Goal: Task Accomplishment & Management: Complete application form

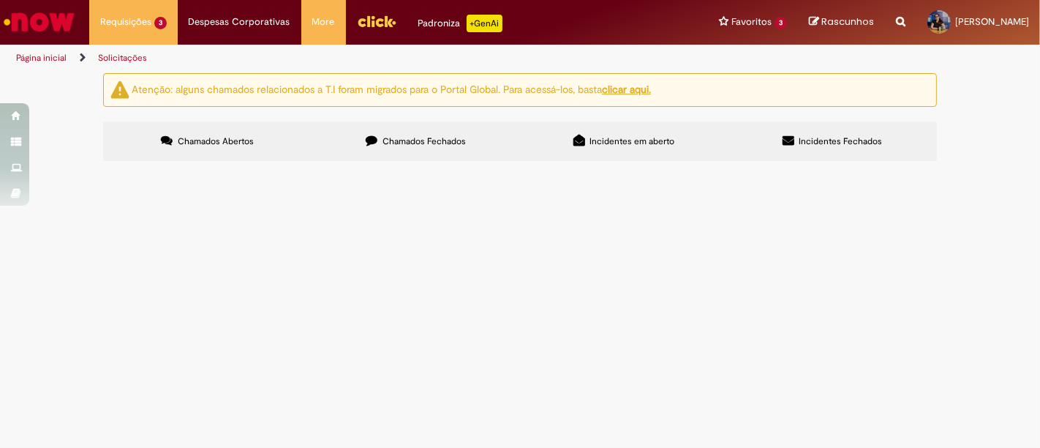
click at [406, 132] on label "Chamados Fechados" at bounding box center [416, 140] width 208 height 39
click at [0, 0] on span "WBS: BR001978L0007S2K28A40008" at bounding box center [0, 0] width 0 height 0
click at [241, 118] on div "Atenção: alguns chamados relacionados a T.I foram migrados para o Portal Global…" at bounding box center [520, 118] width 856 height 91
click at [244, 131] on label "Chamados Abertos" at bounding box center [207, 140] width 208 height 39
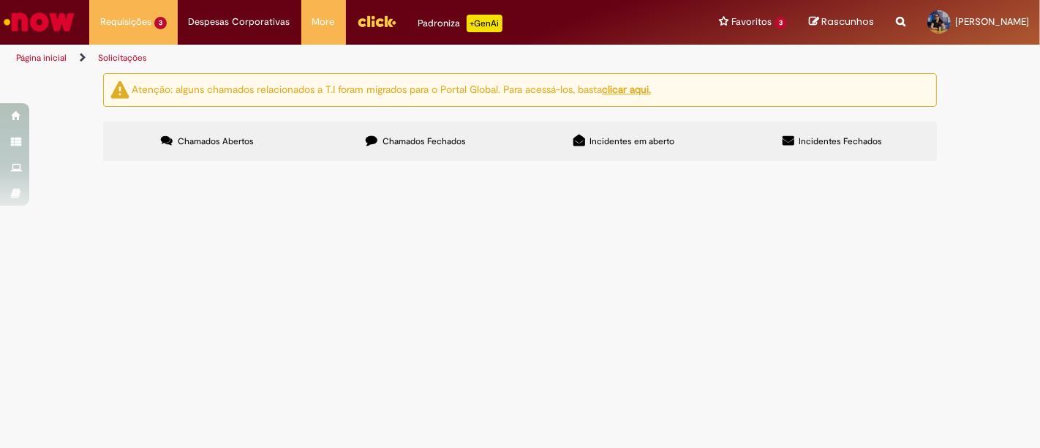
click at [0, 0] on span "Projeto de Mídia" at bounding box center [0, 0] width 0 height 0
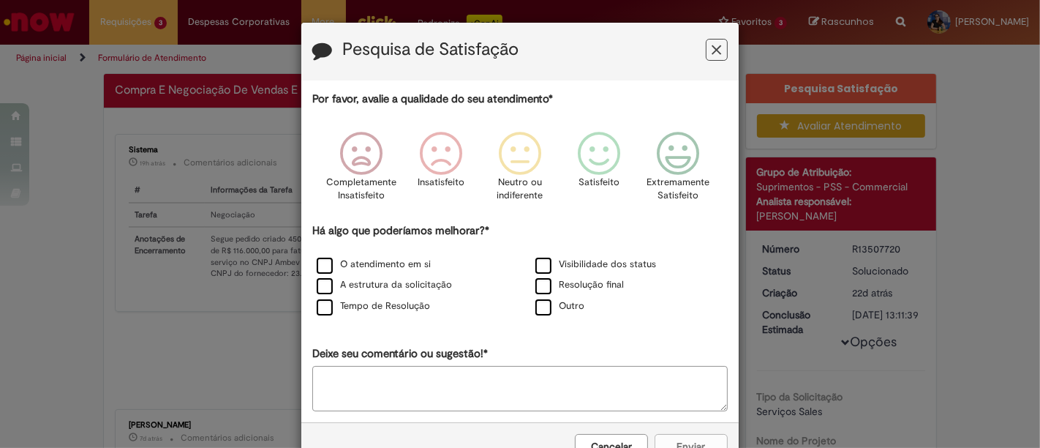
click at [712, 43] on icon "Feedback" at bounding box center [717, 49] width 10 height 15
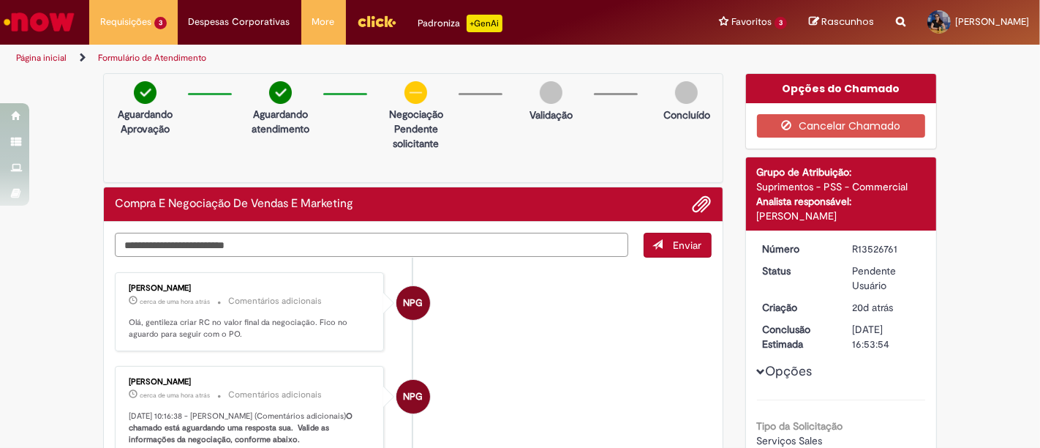
click at [318, 243] on textarea "Digite sua mensagem aqui..." at bounding box center [371, 245] width 513 height 24
paste textarea "**********"
type textarea "**********"
click at [664, 249] on button "Enviar" at bounding box center [678, 245] width 68 height 25
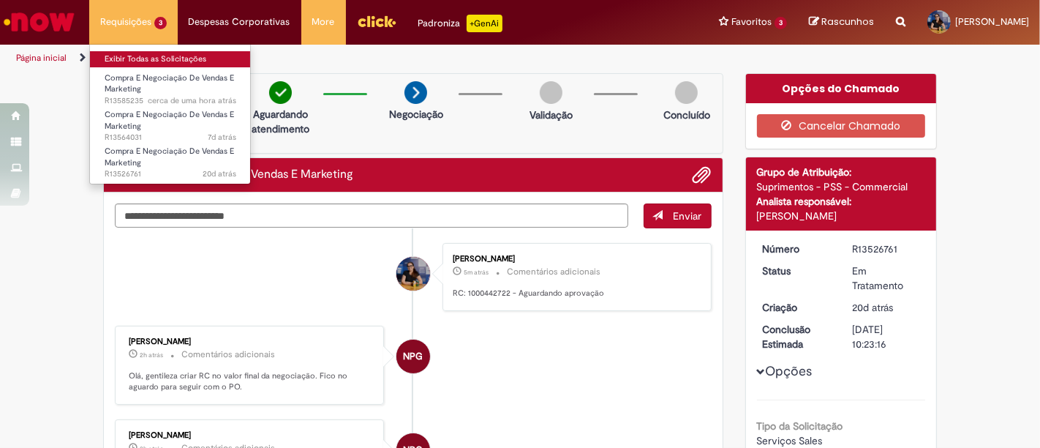
click at [150, 53] on link "Exibir Todas as Solicitações" at bounding box center [170, 59] width 161 height 16
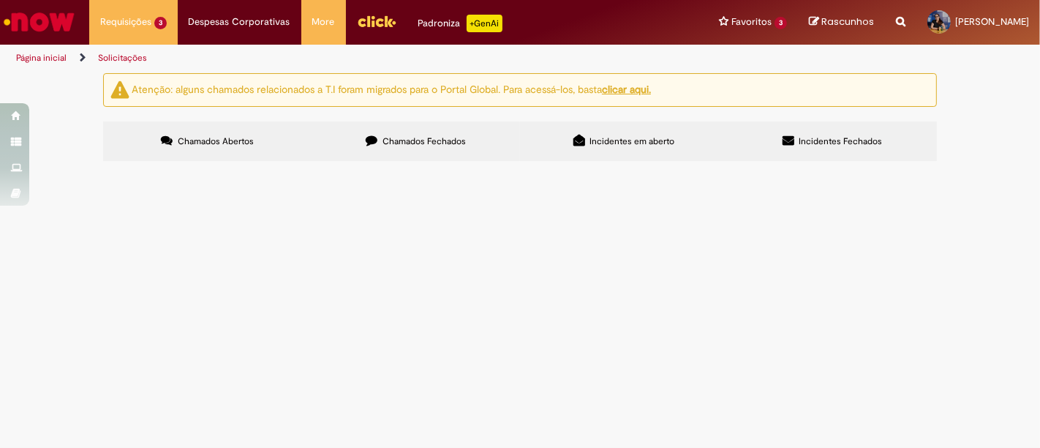
click at [0, 0] on td "WBS: BR001978L0007S2K33A40008" at bounding box center [0, 0] width 0 height 0
click at [0, 0] on span "WBS: BR001978L0007S2K33A40008" at bounding box center [0, 0] width 0 height 0
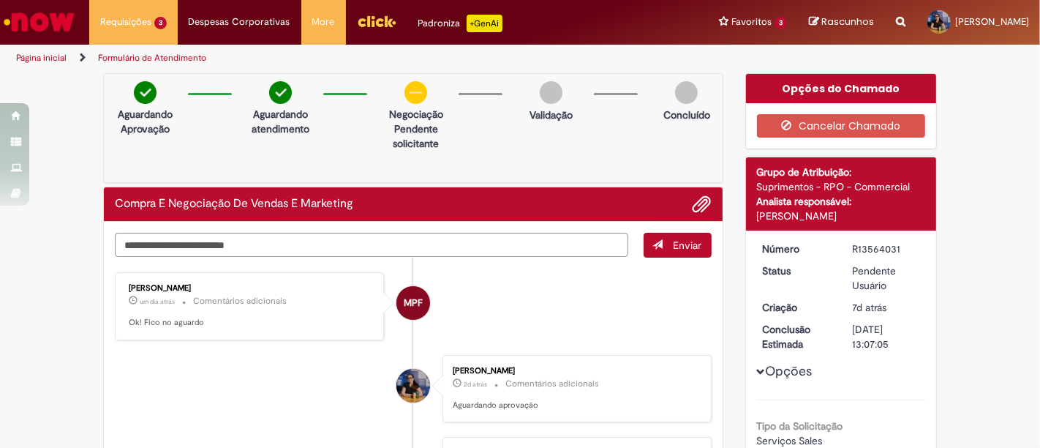
click at [52, 55] on link "Página inicial" at bounding box center [41, 58] width 50 height 12
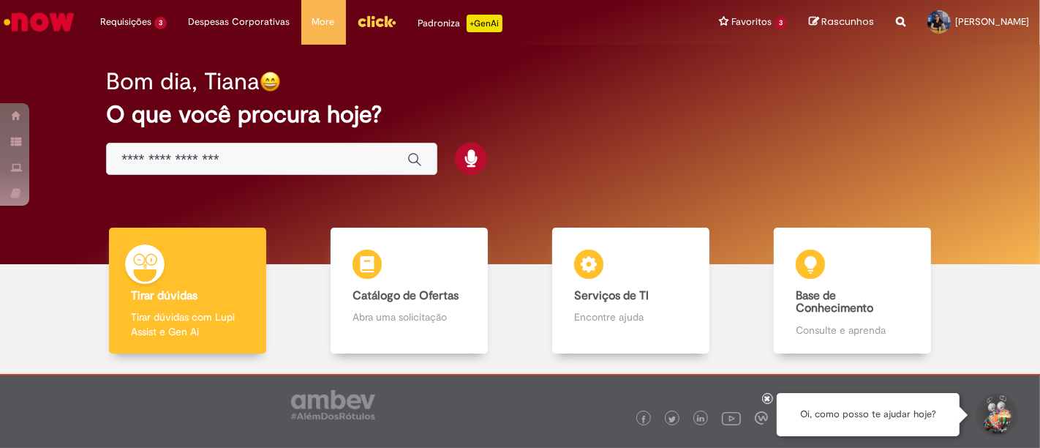
click at [129, 140] on div "Bom dia, Tiana O que você procura hoje?" at bounding box center [519, 122] width 879 height 124
click at [133, 143] on div "Global" at bounding box center [271, 159] width 331 height 33
click at [152, 156] on input "Basta digitar aqui" at bounding box center [256, 159] width 271 height 17
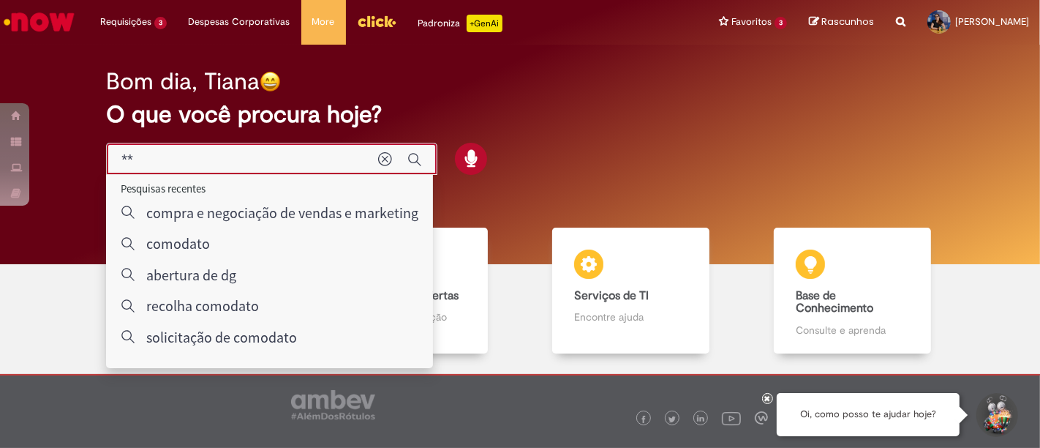
type input "*"
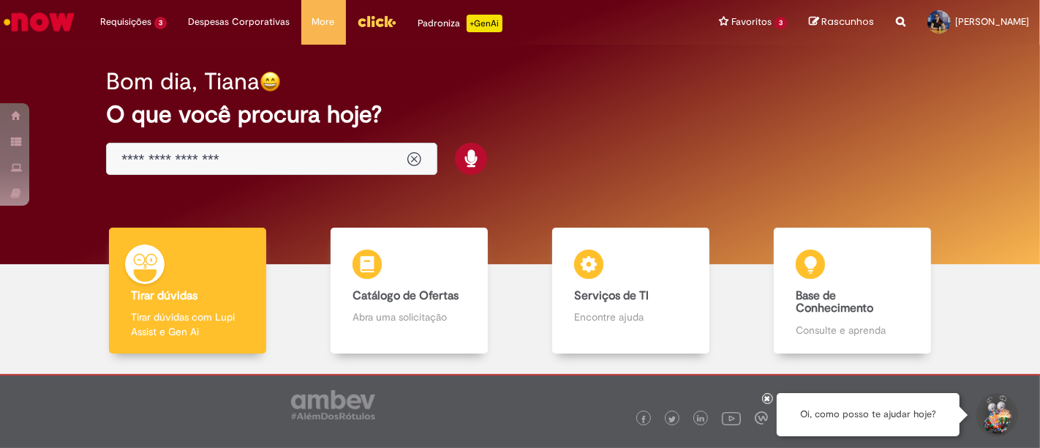
type input "**********"
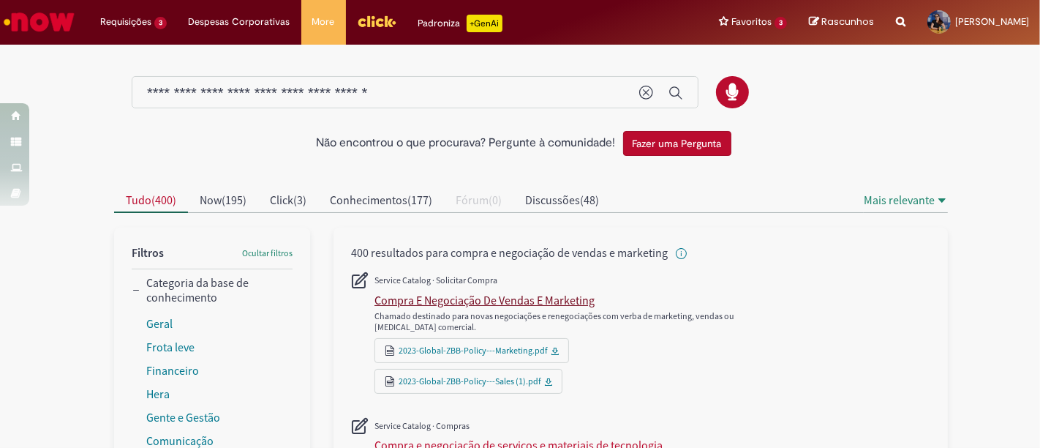
click at [426, 293] on div "Compra E Negociação De Vendas E Marketing" at bounding box center [484, 300] width 220 height 15
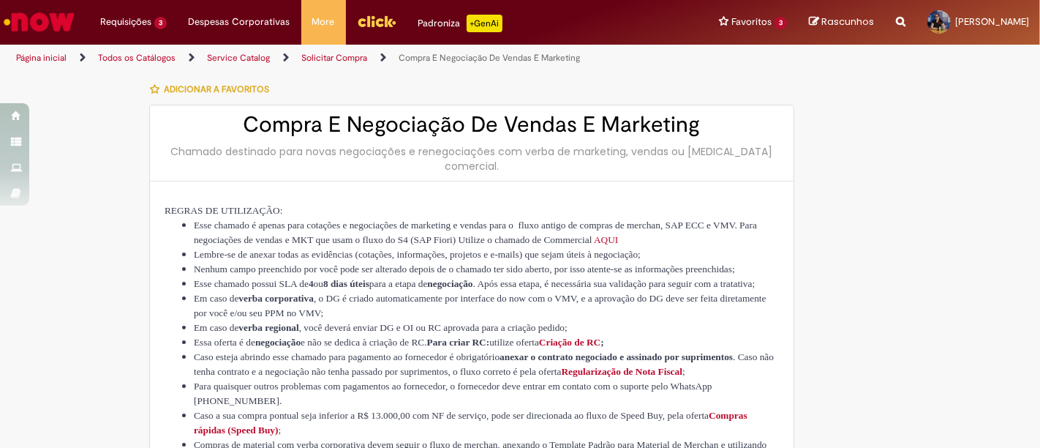
type input "********"
type input "**********"
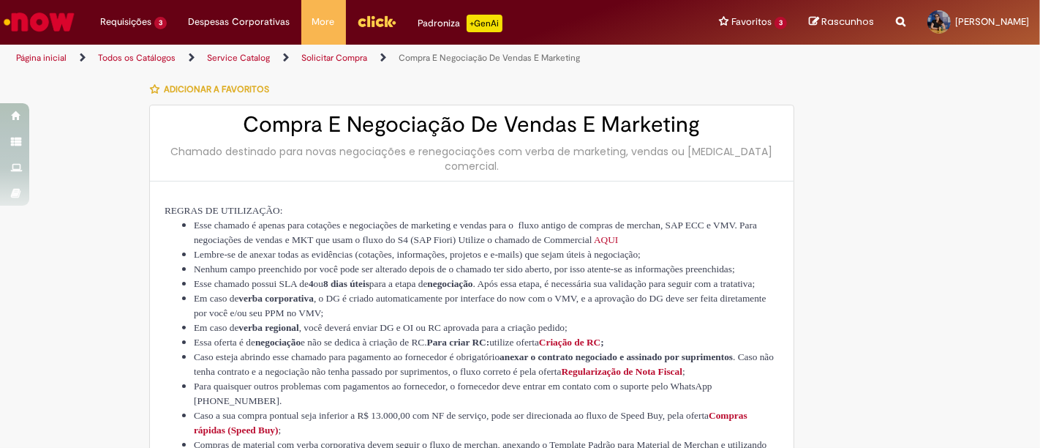
type input "****"
type input "**********"
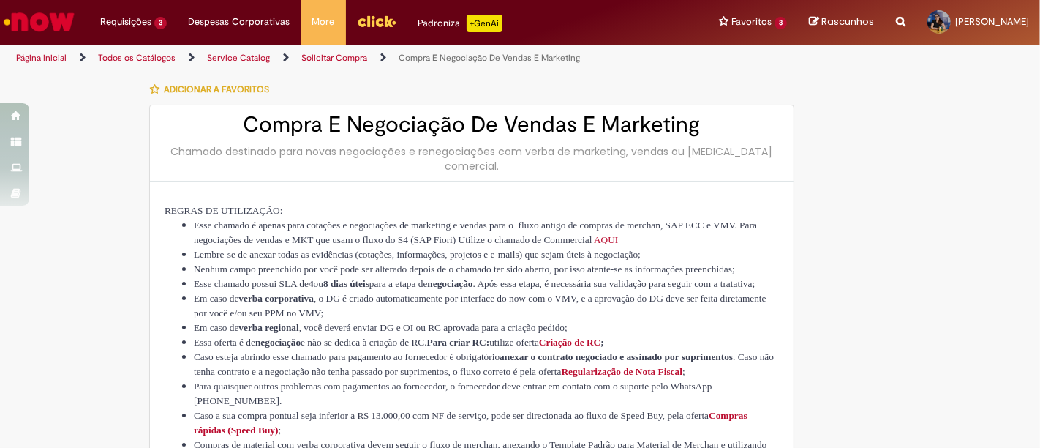
type input "**********"
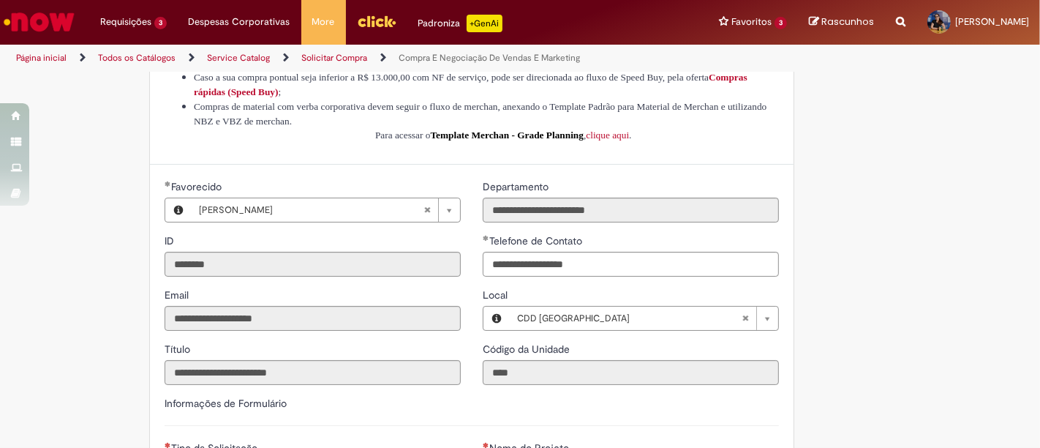
scroll to position [568, 0]
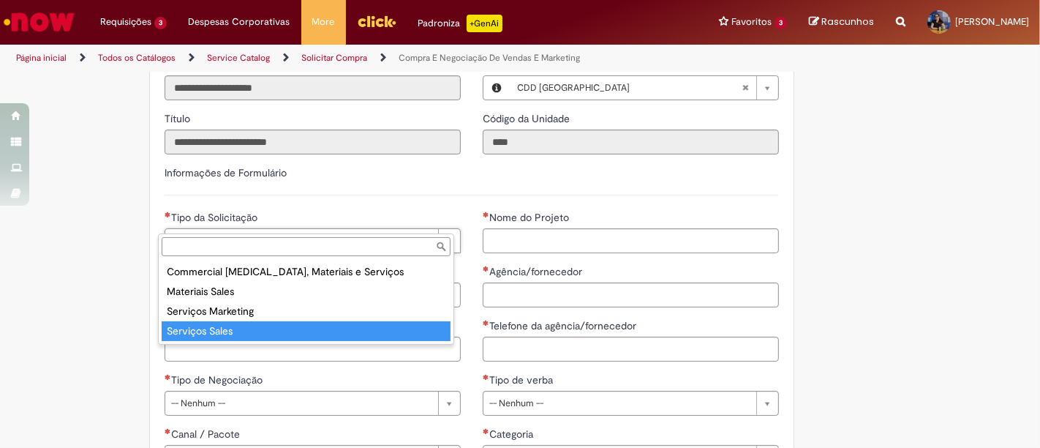
type input "**********"
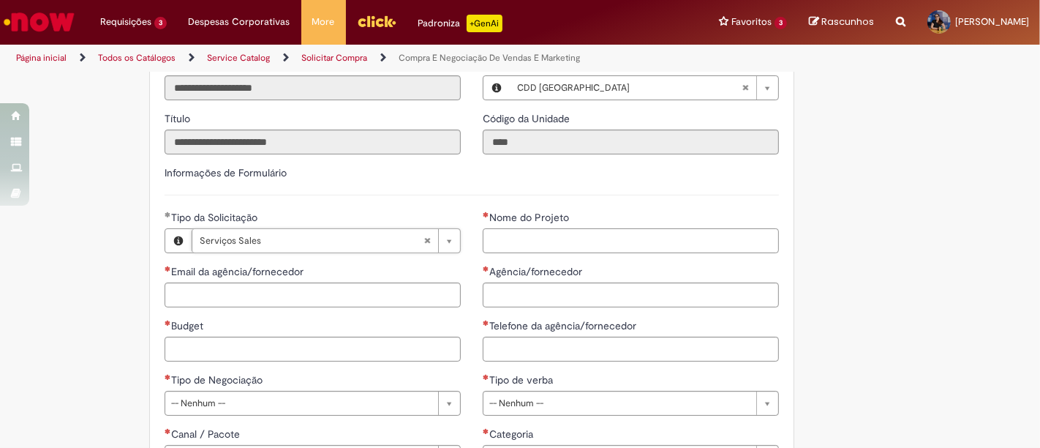
click at [519, 228] on input "Nome do Projeto" at bounding box center [631, 240] width 296 height 25
type input "**********"
click at [365, 271] on div "Email da agência/fornecedor" at bounding box center [313, 285] width 296 height 43
click at [361, 282] on input "Email da agência/fornecedor" at bounding box center [313, 294] width 296 height 25
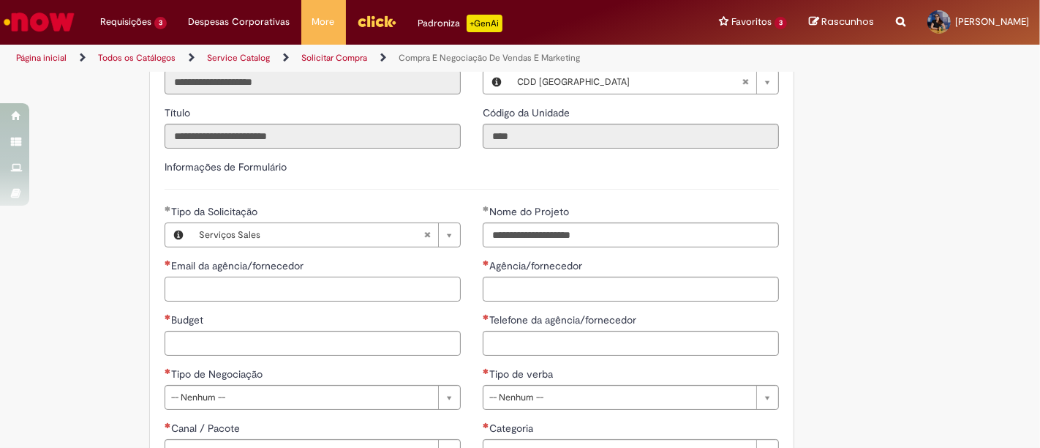
scroll to position [487, 0]
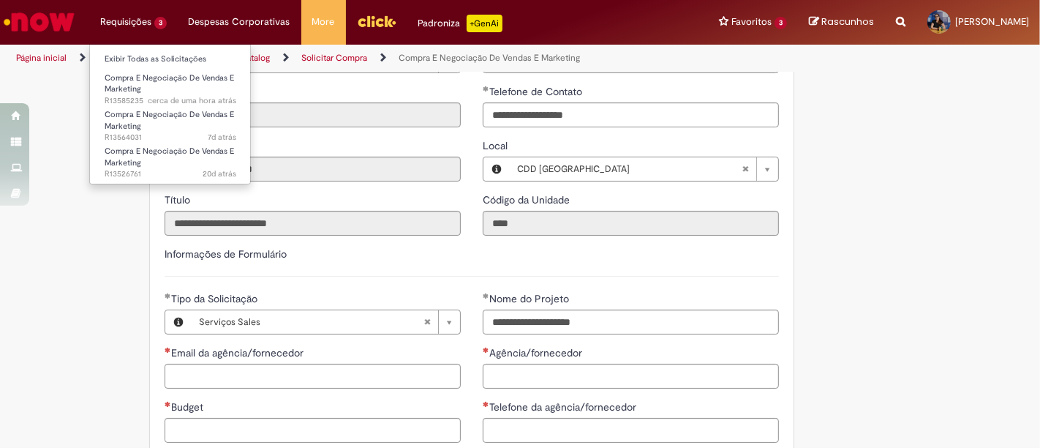
click at [111, 19] on li "Requisições 3 Exibir Todas as Solicitações Compra E Negociação De Vendas E Mark…" at bounding box center [133, 22] width 88 height 44
click at [127, 47] on ul "Exibir Todas as Solicitações Compra E Negociação De Vendas E Marketing cerca de…" at bounding box center [170, 114] width 162 height 140
click at [133, 56] on link "Exibir Todas as Solicitações" at bounding box center [170, 59] width 161 height 16
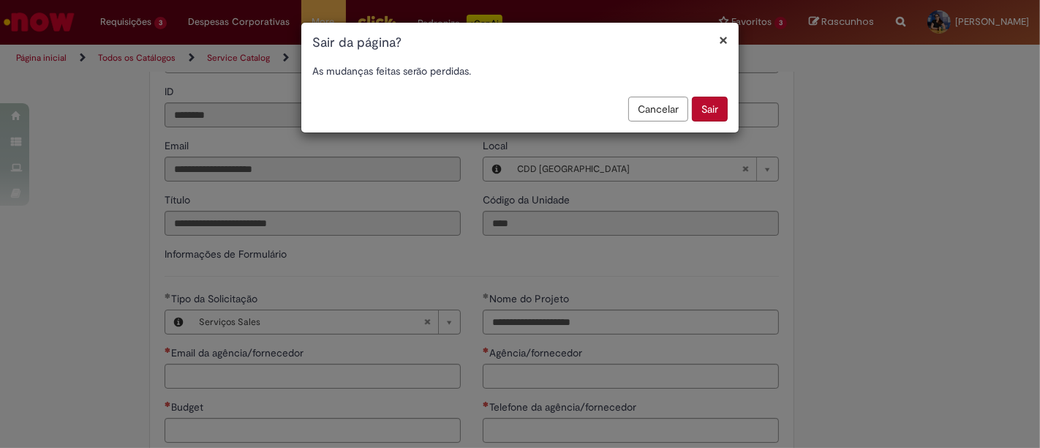
click at [712, 105] on button "Sair" at bounding box center [710, 109] width 36 height 25
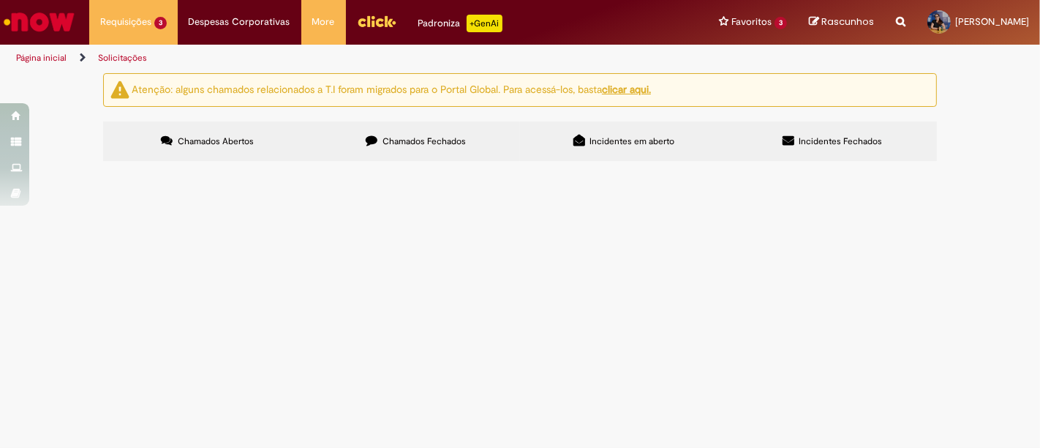
scroll to position [244, 0]
click at [0, 0] on span "Frete - Ringue Spaten Fight Night" at bounding box center [0, 0] width 0 height 0
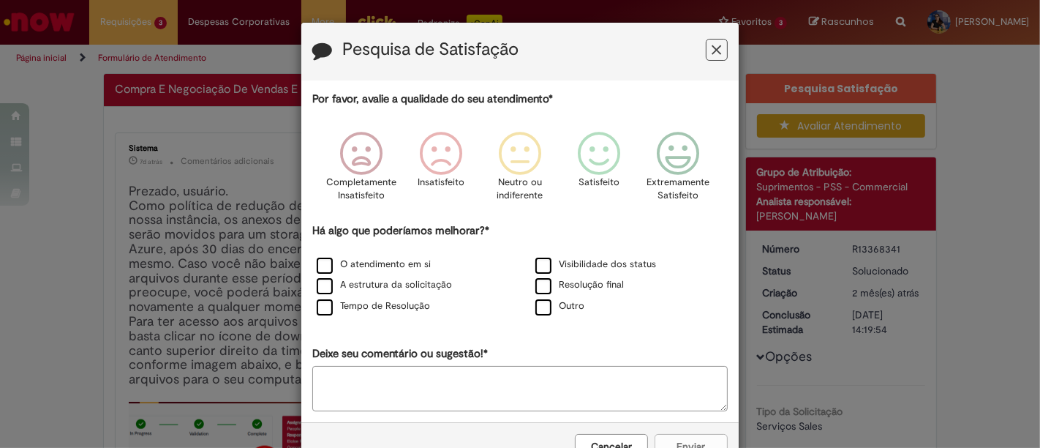
click at [712, 48] on icon "Feedback" at bounding box center [717, 49] width 10 height 15
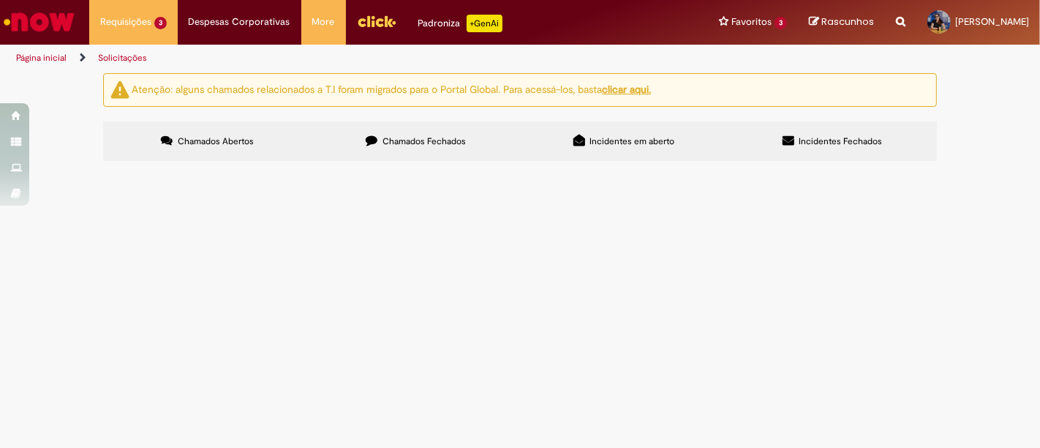
click at [420, 148] on label "Chamados Fechados" at bounding box center [416, 140] width 208 height 39
click at [0, 0] on span "WBS: BR001968L0007S2T37A243EZ" at bounding box center [0, 0] width 0 height 0
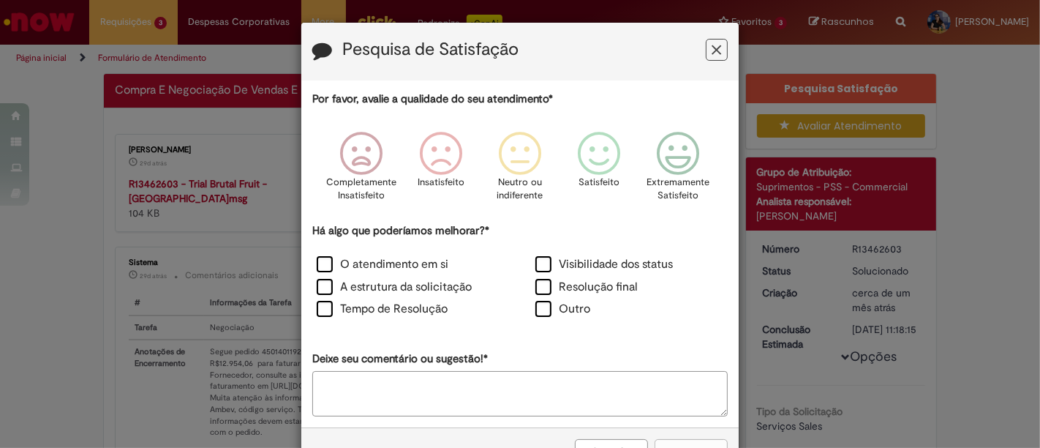
click at [715, 51] on icon "Feedback" at bounding box center [717, 49] width 10 height 15
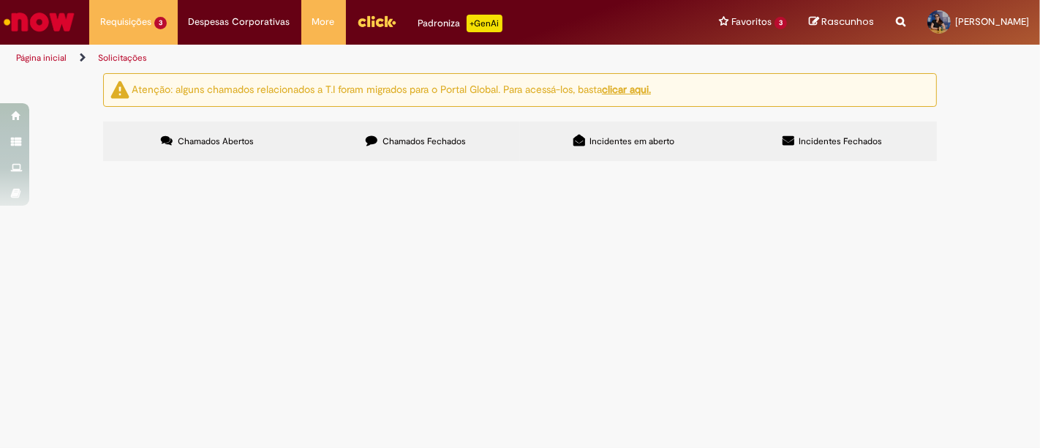
click at [406, 125] on label "Chamados Fechados" at bounding box center [416, 140] width 208 height 39
click at [0, 0] on span "WBS: BR001978L0007S2K33A40008" at bounding box center [0, 0] width 0 height 0
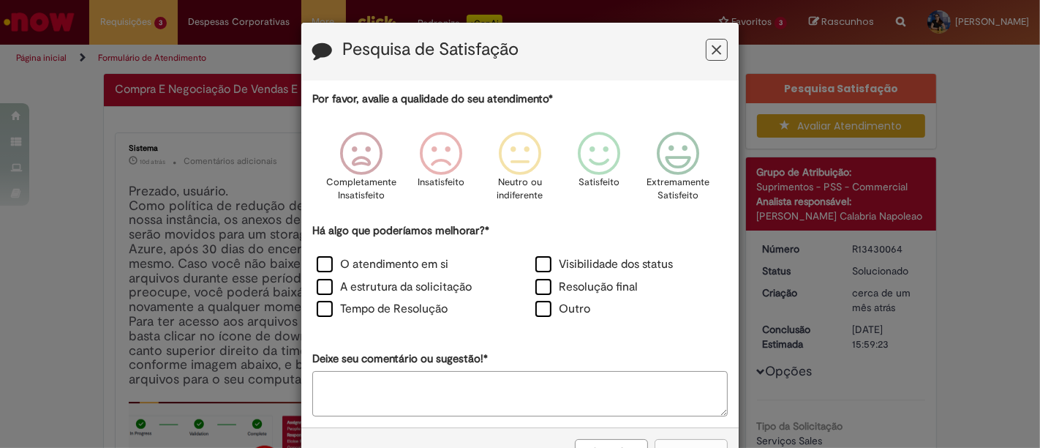
click at [712, 55] on icon "Feedback" at bounding box center [717, 49] width 10 height 15
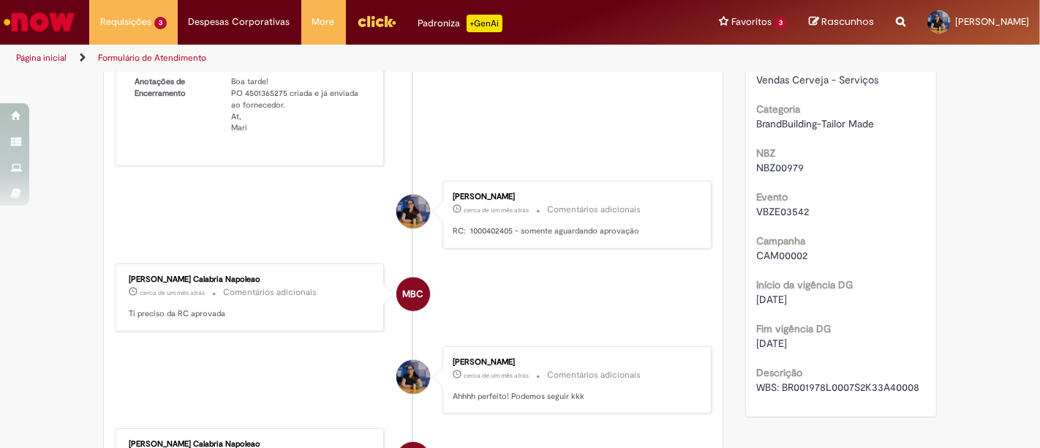
scroll to position [813, 0]
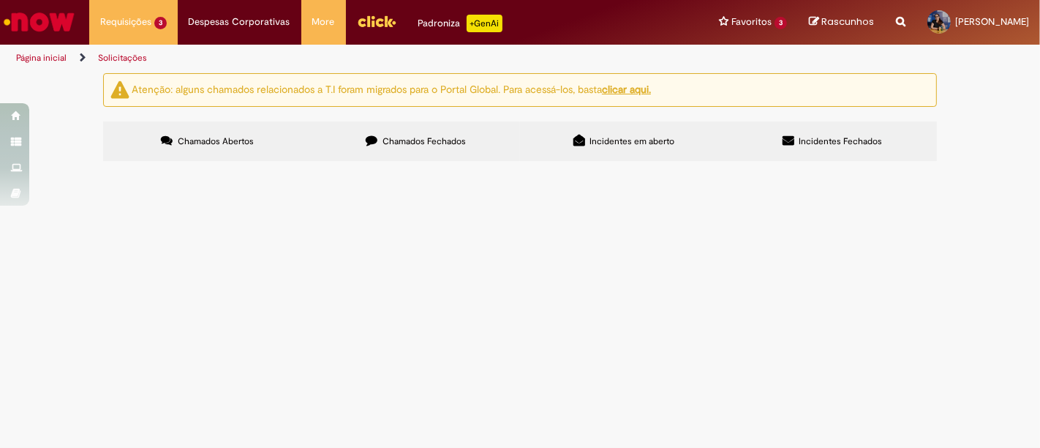
click at [468, 110] on div "Atenção: alguns chamados relacionados a T.I foram migrados para o Portal Global…" at bounding box center [520, 118] width 856 height 91
click at [481, 133] on label "Chamados Fechados" at bounding box center [416, 140] width 208 height 39
click at [189, 149] on label "Chamados Abertos" at bounding box center [207, 140] width 208 height 39
click at [428, 143] on span "Chamados Fechados" at bounding box center [424, 141] width 83 height 12
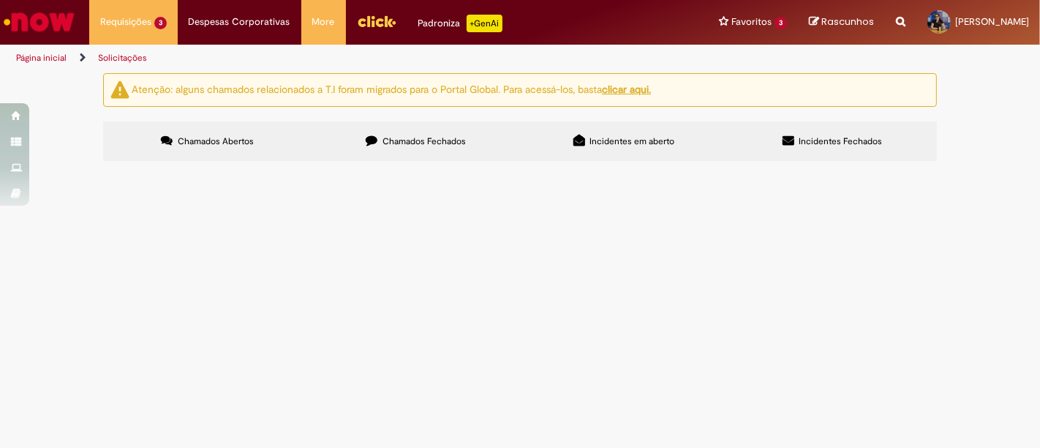
click at [0, 0] on span "WBS: BR001978L0007S2K33A40008" at bounding box center [0, 0] width 0 height 0
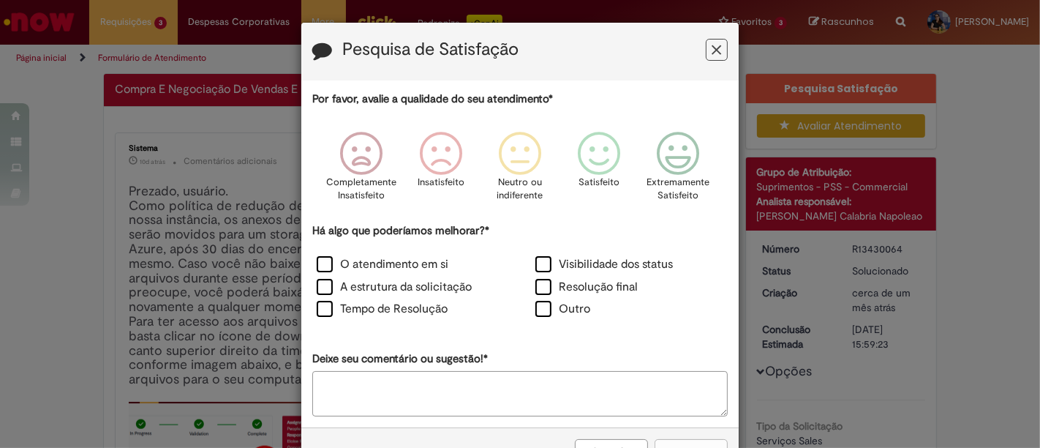
click at [712, 54] on icon "Feedback" at bounding box center [717, 49] width 10 height 15
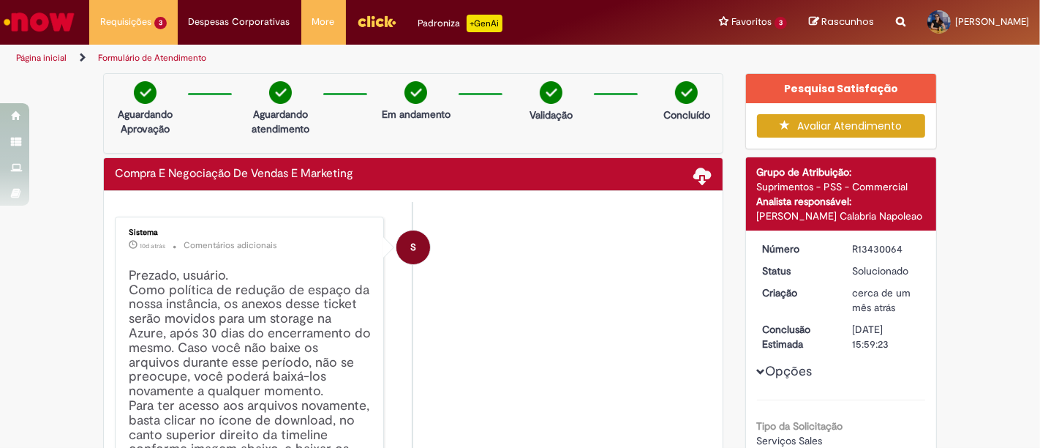
click at [27, 20] on img "Ir para a Homepage" at bounding box center [38, 21] width 75 height 29
